Goal: Find specific page/section: Find specific page/section

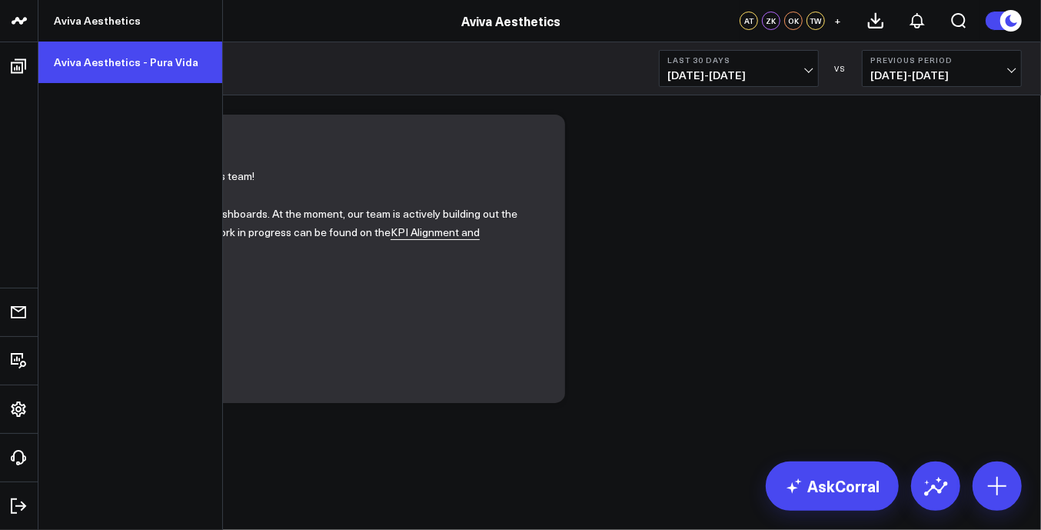
click at [98, 66] on link "Aviva Aesthetics - Pura Vida" at bounding box center [130, 63] width 184 height 42
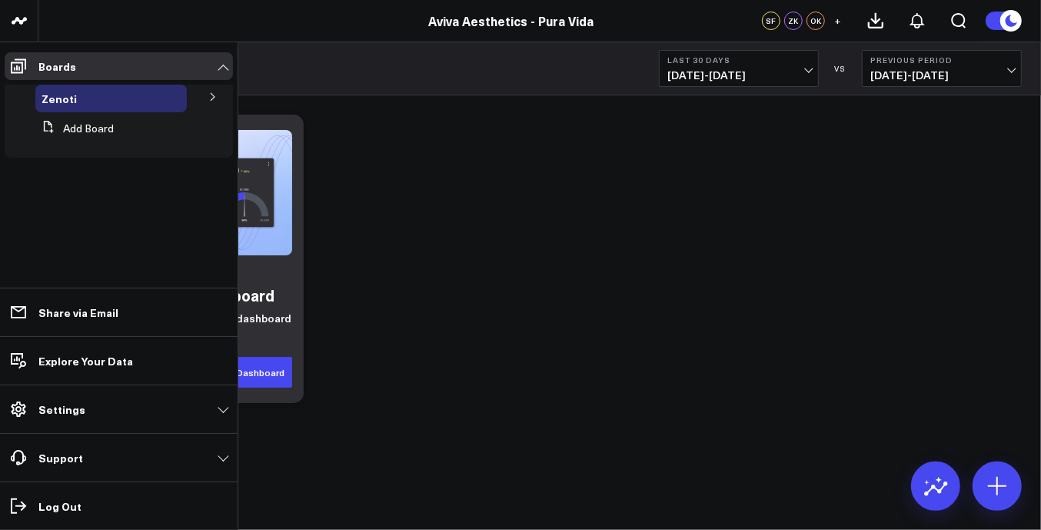
click at [215, 92] on icon at bounding box center [212, 96] width 9 height 9
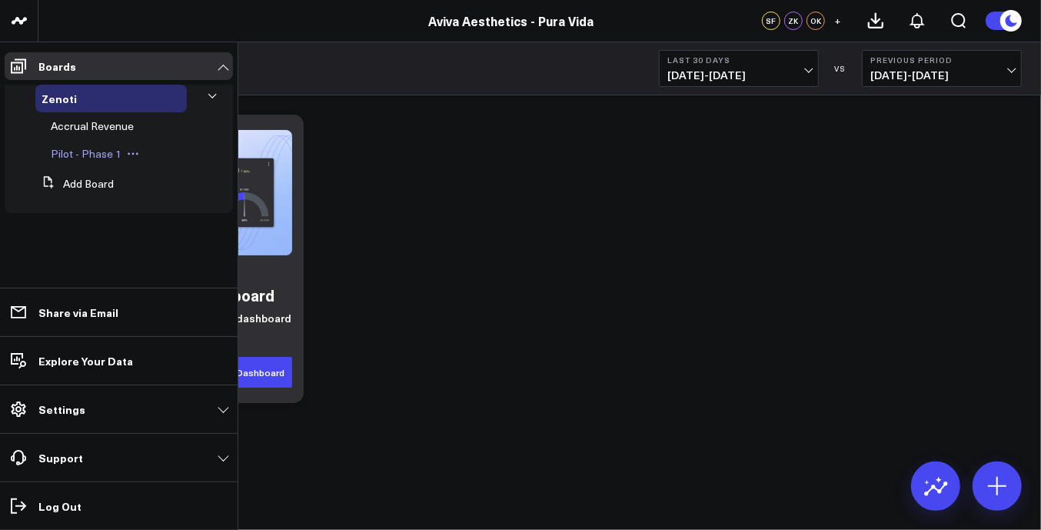
click at [94, 155] on span "Pilot - Phase 1" at bounding box center [86, 153] width 71 height 15
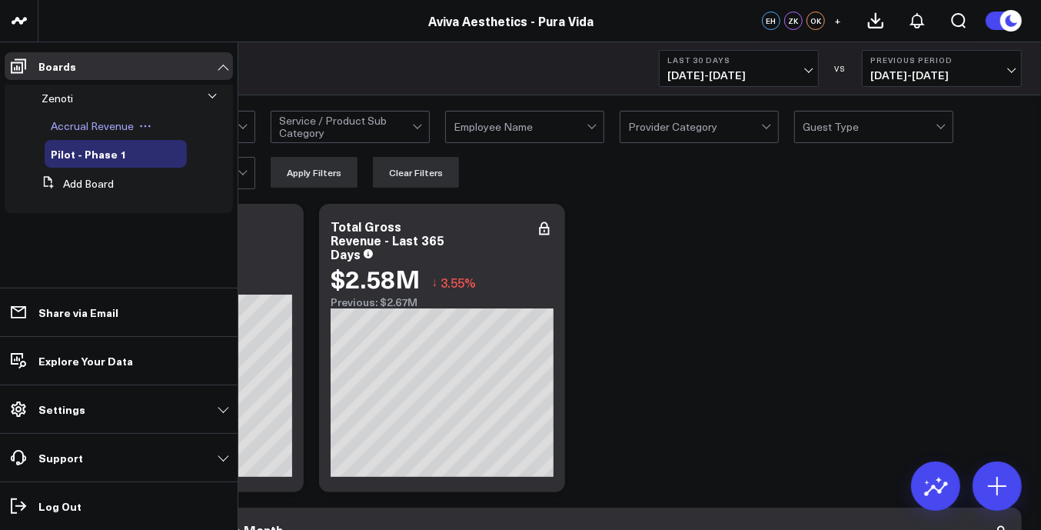
click at [94, 121] on span "Accrual Revenue" at bounding box center [92, 125] width 83 height 15
